Goal: Transaction & Acquisition: Download file/media

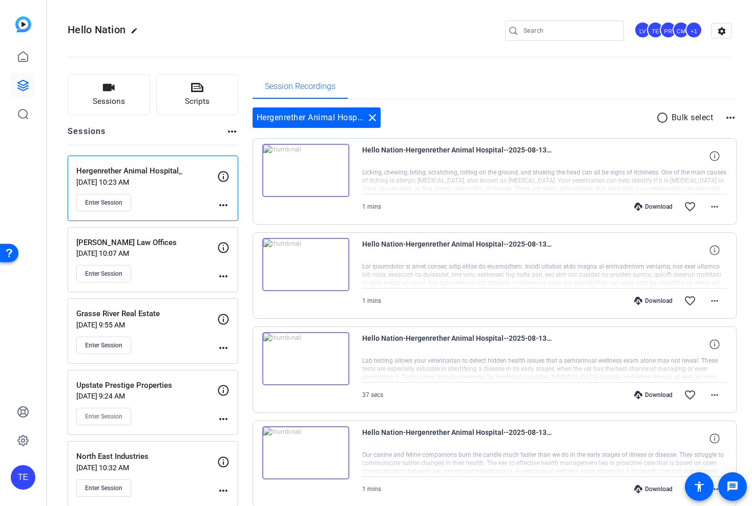
click at [529, 34] on input "Search" at bounding box center [569, 31] width 92 height 12
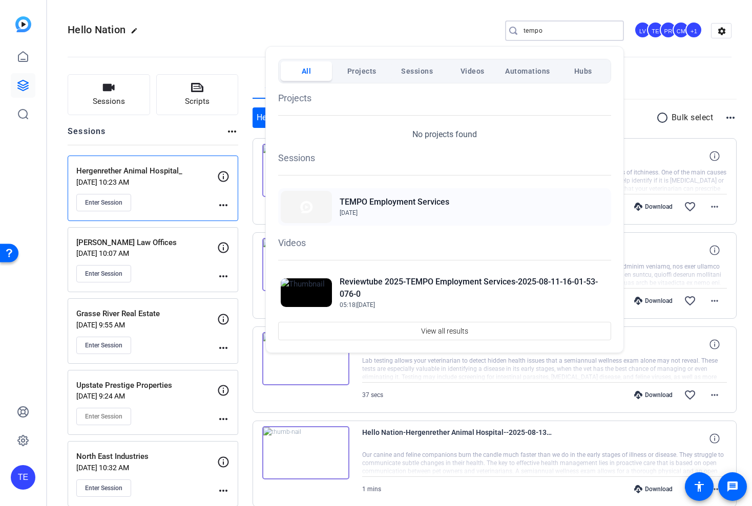
type input "tempo"
click at [436, 211] on span "[DATE]" at bounding box center [394, 212] width 110 height 9
click at [375, 195] on div "TEMPO Employment Services [DATE]" at bounding box center [444, 206] width 333 height 37
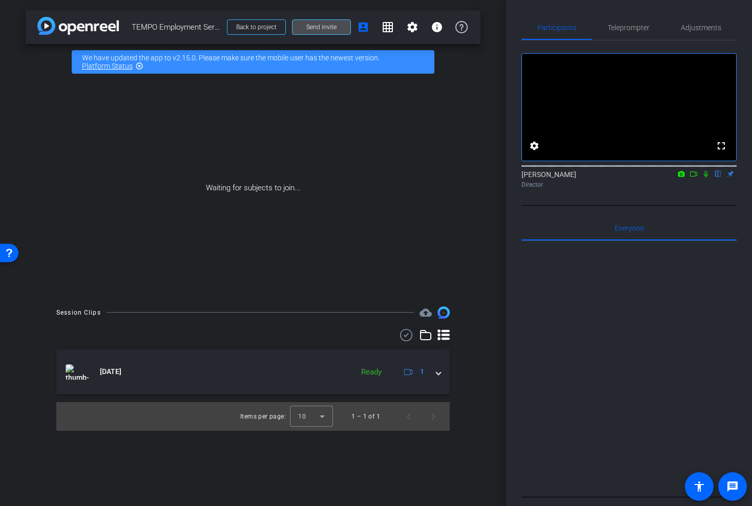
click at [306, 26] on span at bounding box center [321, 27] width 58 height 25
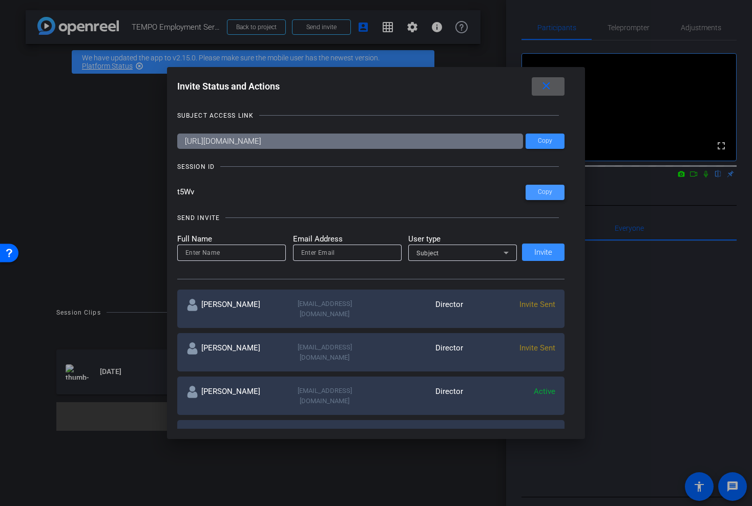
click at [554, 190] on span at bounding box center [544, 192] width 39 height 25
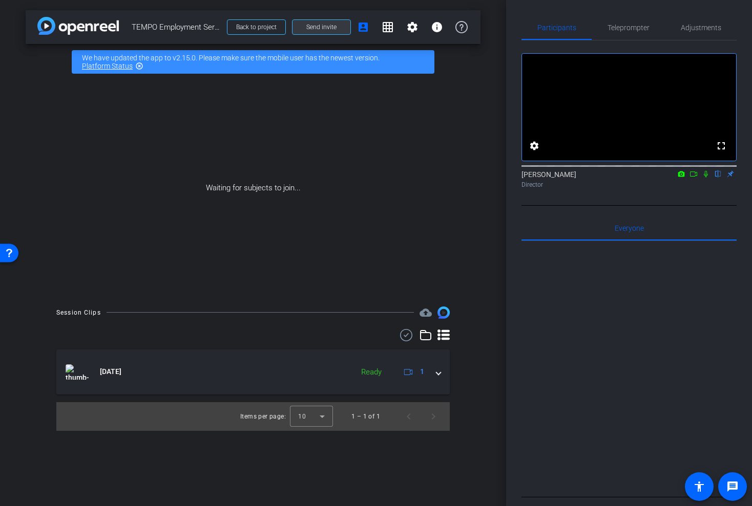
click at [318, 23] on span at bounding box center [321, 27] width 58 height 25
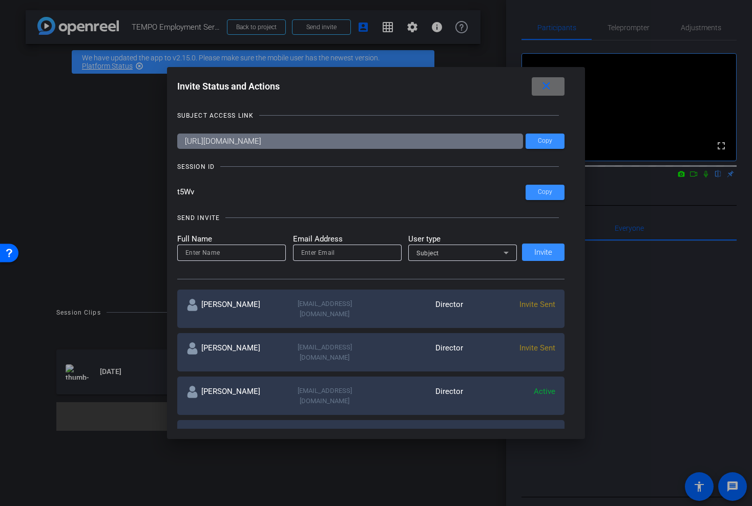
click at [546, 87] on mat-icon "close" at bounding box center [546, 86] width 13 height 13
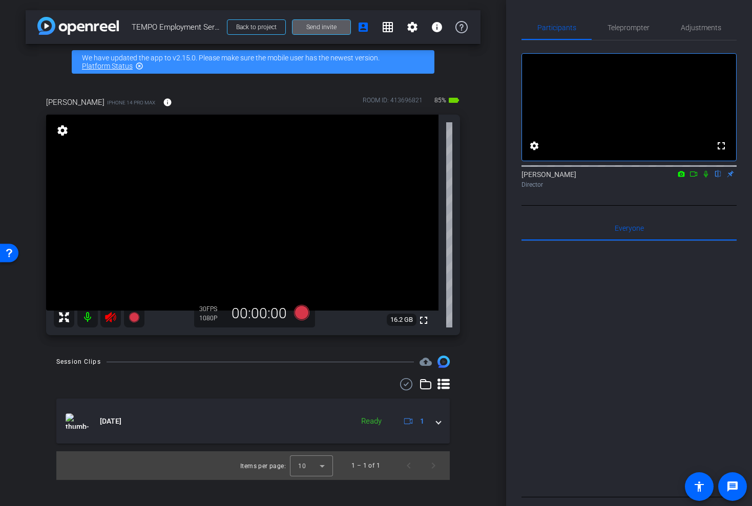
click at [109, 290] on video at bounding box center [242, 213] width 392 height 196
drag, startPoint x: 109, startPoint y: 290, endPoint x: 116, endPoint y: 320, distance: 31.0
click at [116, 321] on div "fullscreen settings 16.2 GB" at bounding box center [253, 225] width 414 height 221
click at [114, 316] on icon at bounding box center [110, 317] width 12 height 12
click at [506, 223] on div "Participants Teleprompter Adjustments fullscreen settings Tim Epner flip Direct…" at bounding box center [629, 253] width 246 height 506
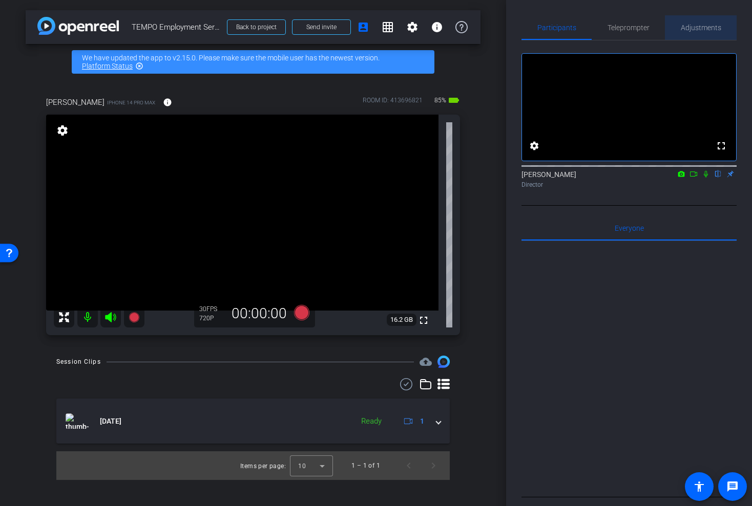
click at [696, 26] on span "Adjustments" at bounding box center [700, 27] width 40 height 7
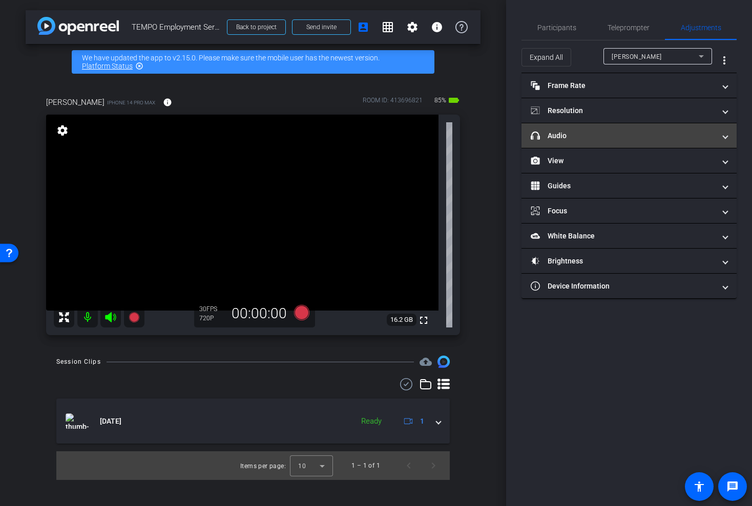
click at [543, 135] on mat-panel-title "headphone icon Audio" at bounding box center [622, 136] width 184 height 11
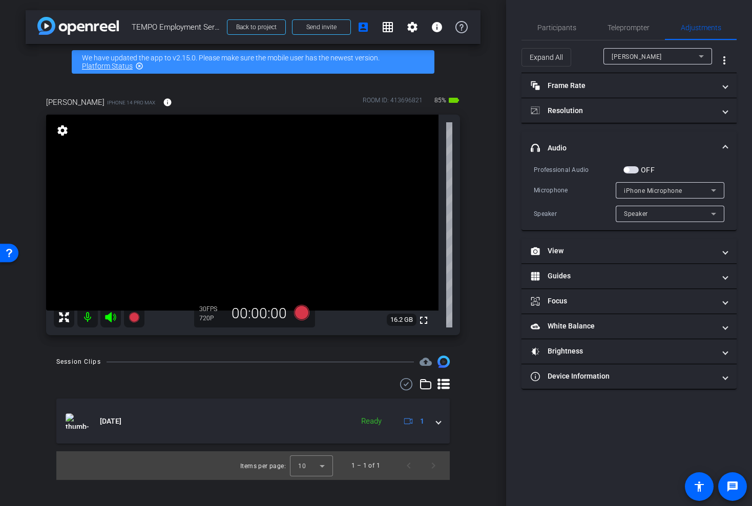
click at [636, 165] on div "OFF" at bounding box center [638, 170] width 31 height 10
click at [630, 172] on span "button" at bounding box center [630, 169] width 15 height 7
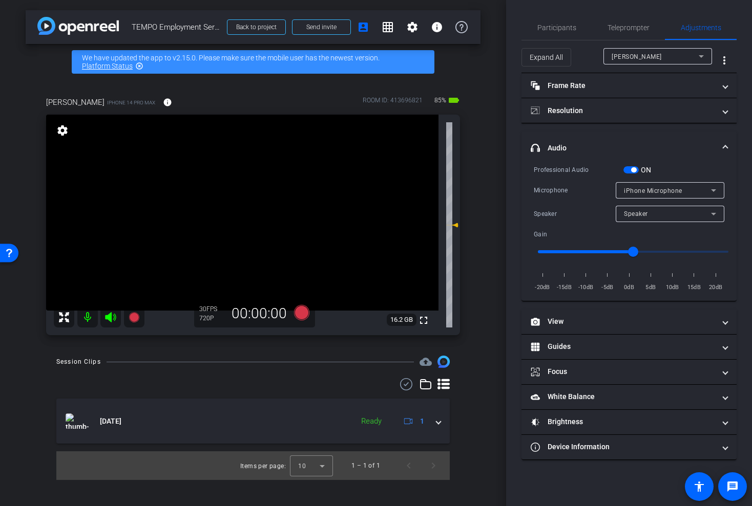
click at [113, 315] on icon at bounding box center [110, 317] width 11 height 10
click at [559, 26] on span "Participants" at bounding box center [556, 27] width 39 height 7
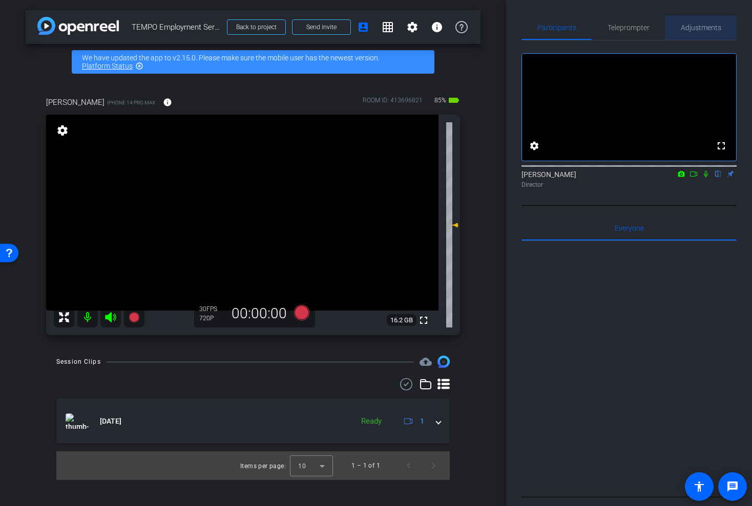
click at [697, 26] on span "Adjustments" at bounding box center [700, 27] width 40 height 7
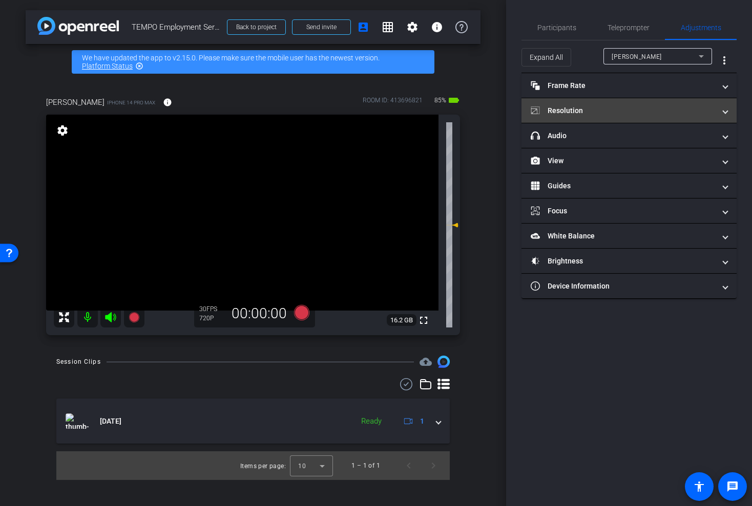
click at [589, 112] on mat-panel-title "Resolution" at bounding box center [622, 110] width 184 height 11
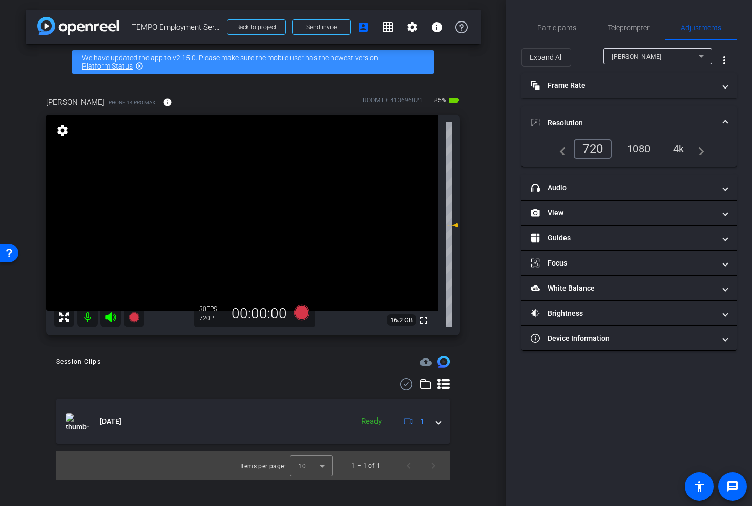
click at [639, 145] on div "1080" at bounding box center [638, 148] width 38 height 17
click at [137, 318] on icon at bounding box center [134, 317] width 10 height 10
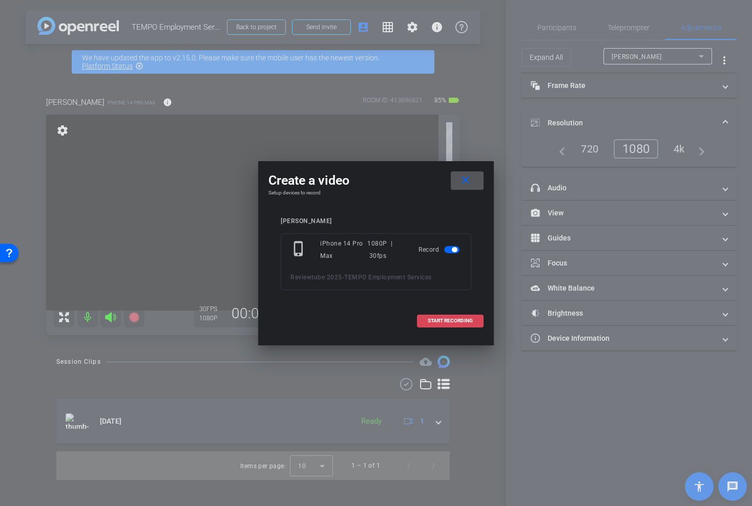
click at [442, 325] on span at bounding box center [450, 321] width 66 height 25
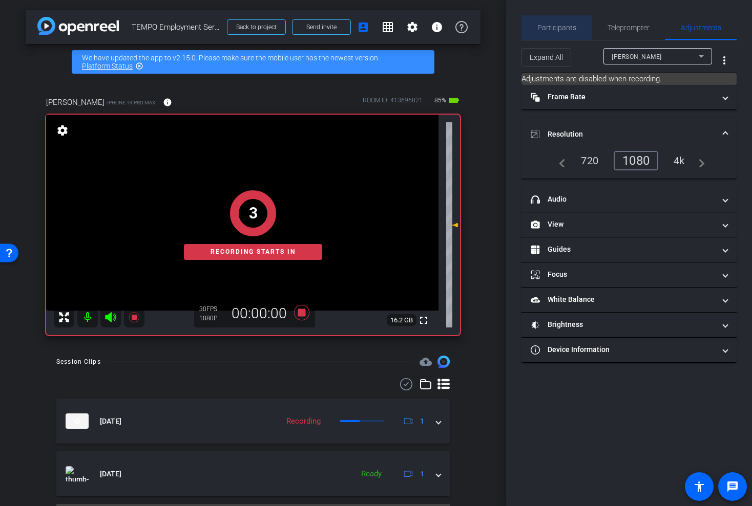
click at [554, 31] on span "Participants" at bounding box center [556, 27] width 39 height 7
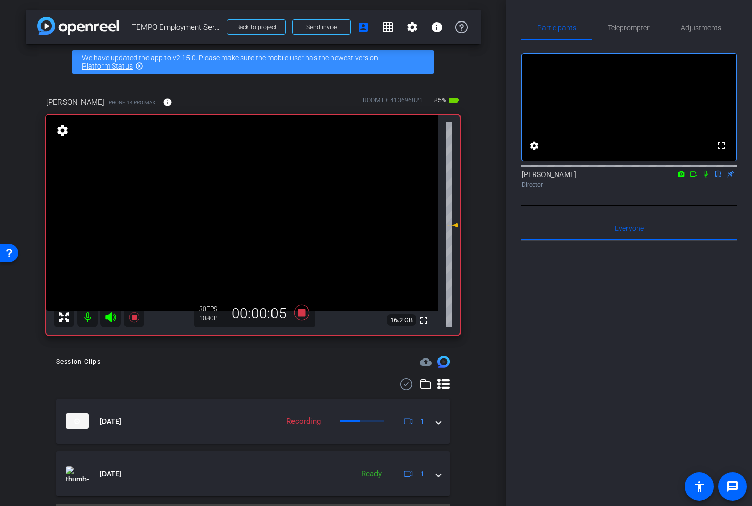
click at [112, 316] on icon at bounding box center [110, 317] width 12 height 12
click at [105, 322] on icon at bounding box center [110, 317] width 12 height 12
click at [110, 314] on icon at bounding box center [110, 317] width 11 height 10
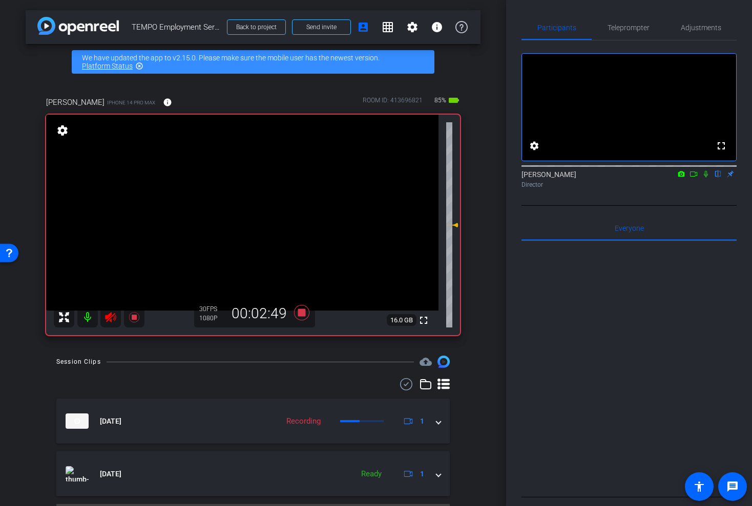
click at [110, 314] on icon at bounding box center [110, 317] width 11 height 10
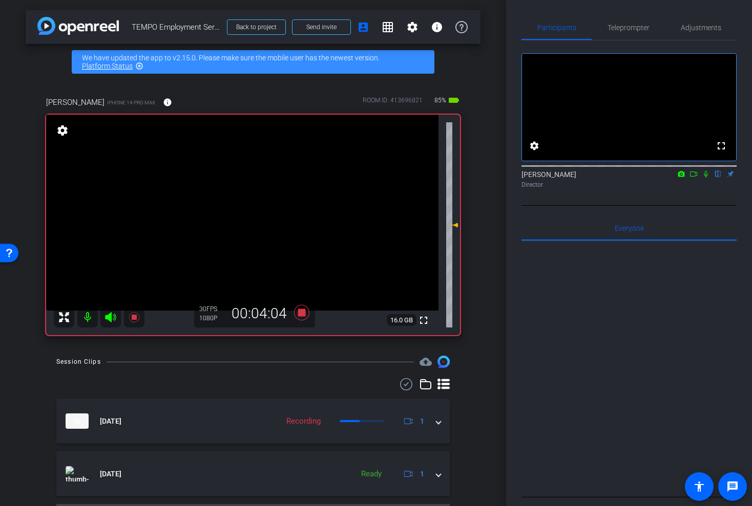
click at [110, 314] on icon at bounding box center [110, 317] width 11 height 10
click at [300, 317] on icon at bounding box center [301, 313] width 25 height 18
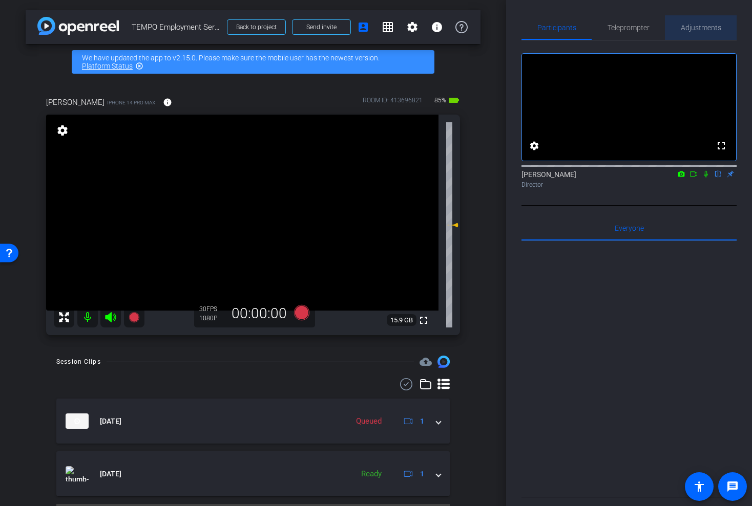
click at [691, 26] on span "Adjustments" at bounding box center [700, 27] width 40 height 7
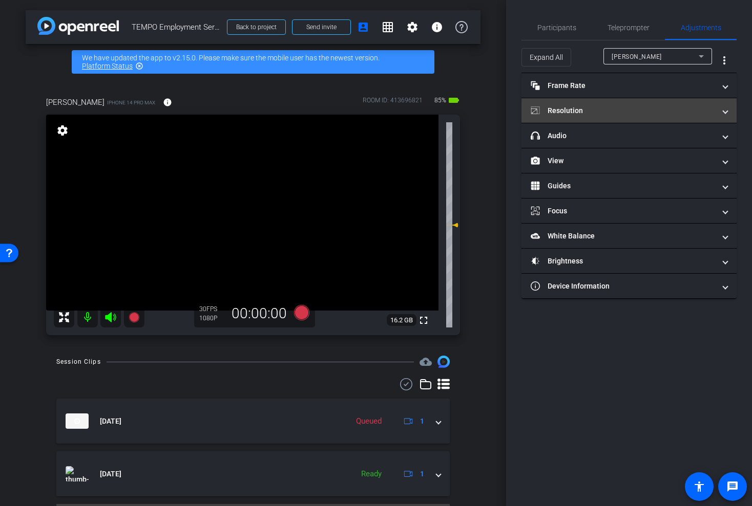
click at [584, 109] on mat-panel-title "Resolution" at bounding box center [622, 110] width 184 height 11
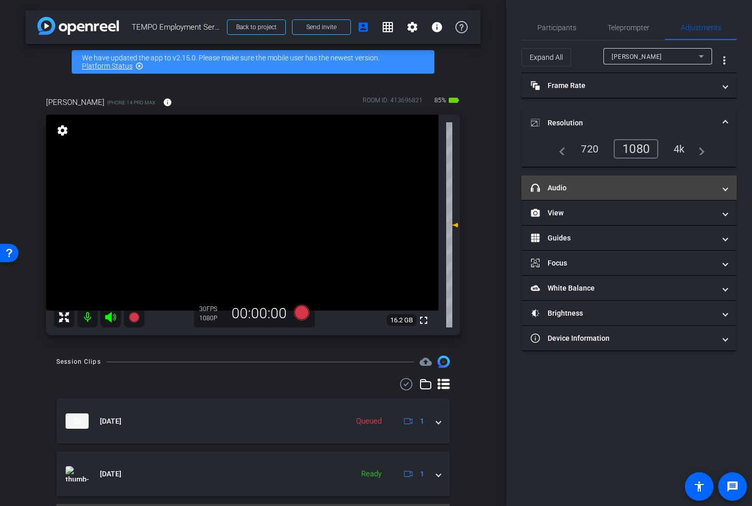
click at [585, 188] on mat-panel-title "headphone icon Audio" at bounding box center [622, 188] width 184 height 11
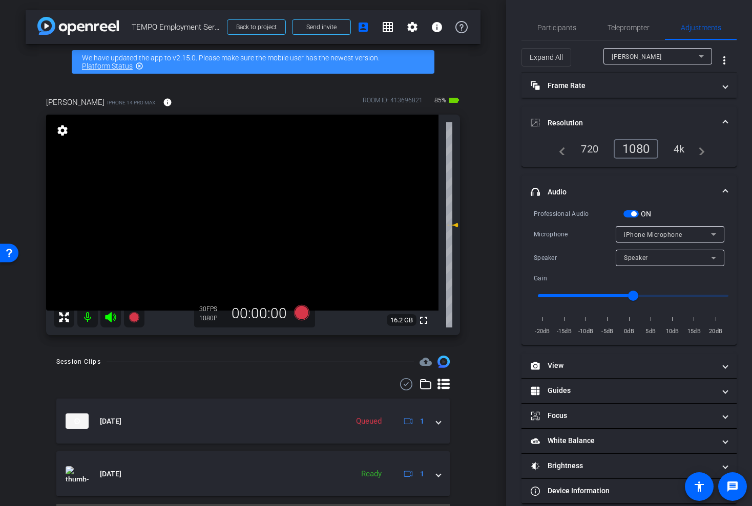
click at [631, 214] on span "button" at bounding box center [633, 213] width 5 height 5
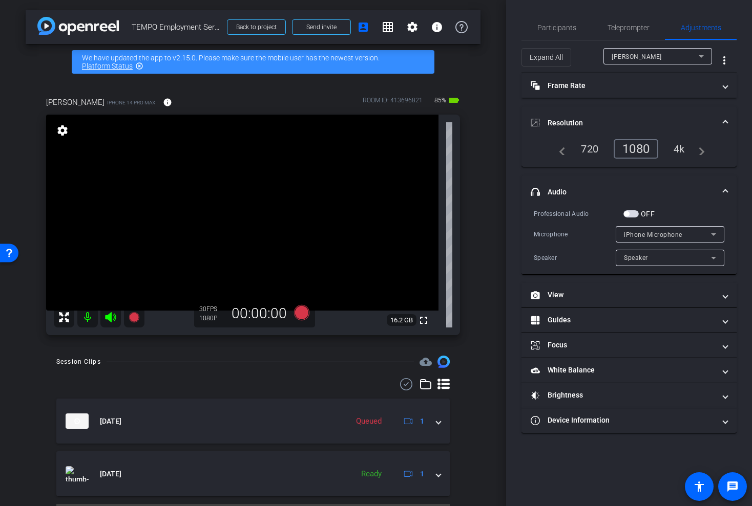
scroll to position [27, 0]
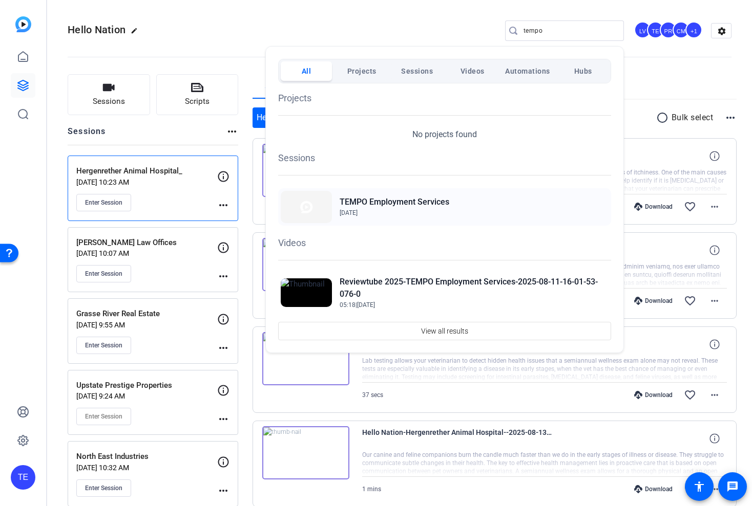
click at [388, 221] on div "TEMPO Employment Services [DATE]" at bounding box center [444, 206] width 333 height 37
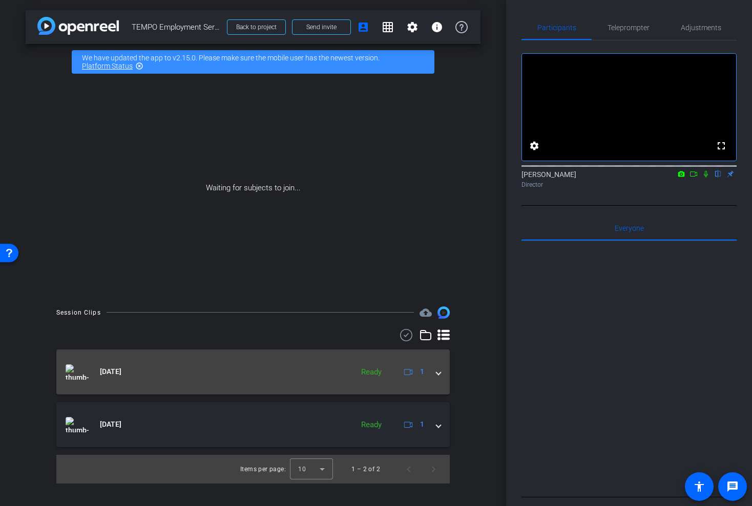
click at [439, 372] on span at bounding box center [438, 372] width 4 height 11
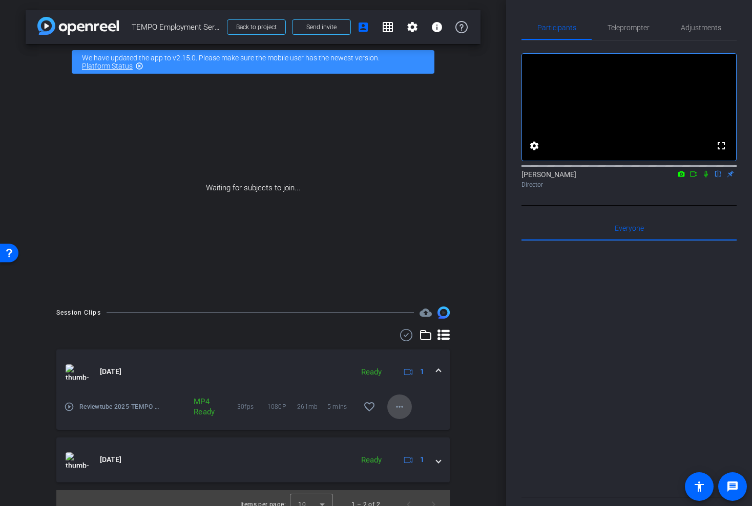
click at [399, 404] on mat-icon "more_horiz" at bounding box center [399, 407] width 12 height 12
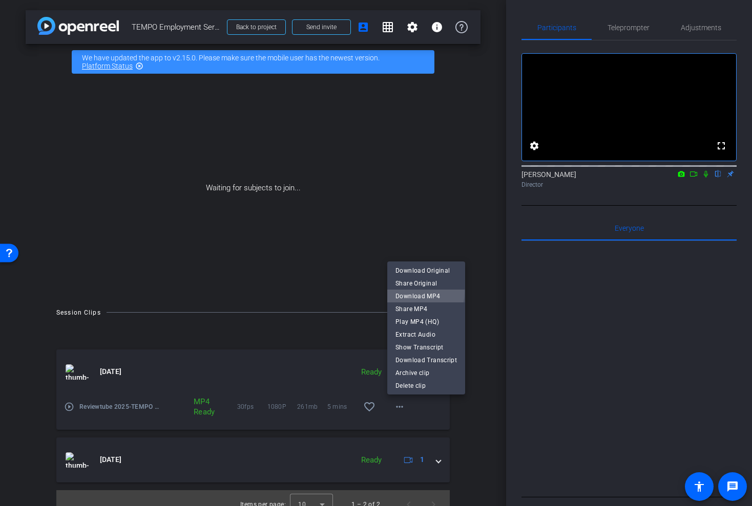
click at [407, 292] on span "Download MP4" at bounding box center [425, 296] width 61 height 12
